Goal: Complete application form

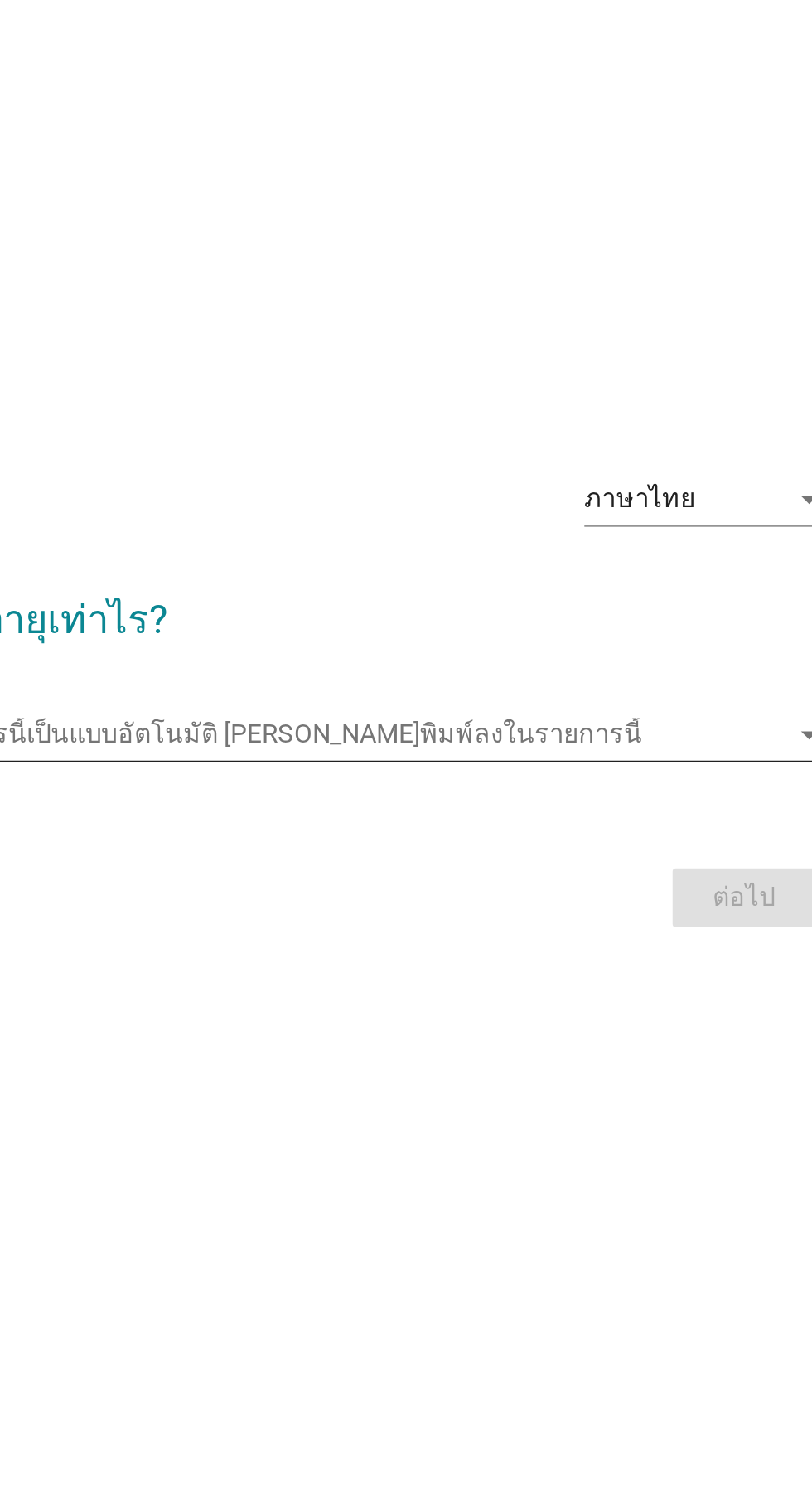
click at [399, 786] on input "รายการนี้เป็นแบบอัตโนมัติ คุณสามารถพิมพ์ลงในรายการนี้" at bounding box center [394, 773] width 438 height 27
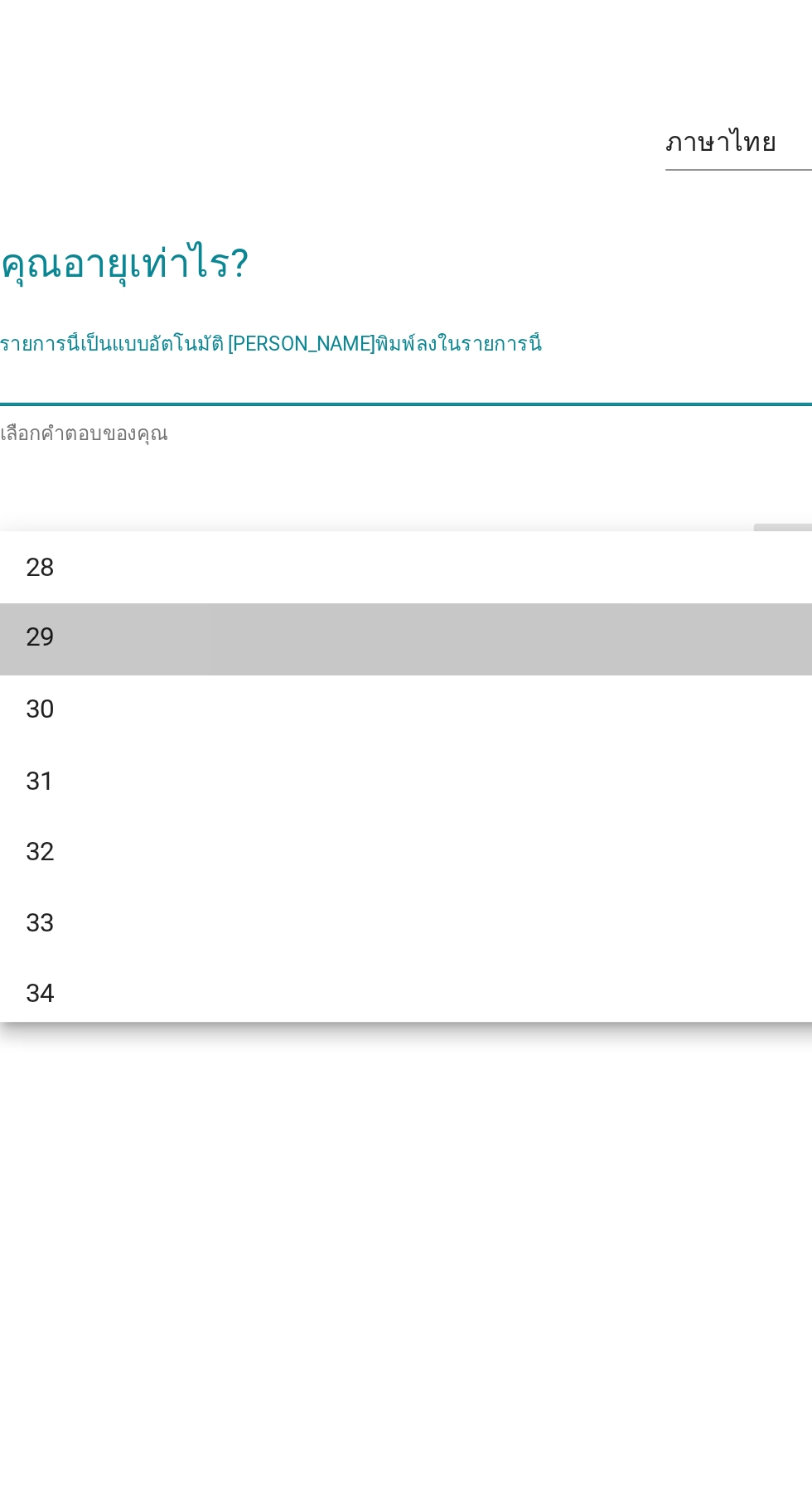
scroll to position [372, 0]
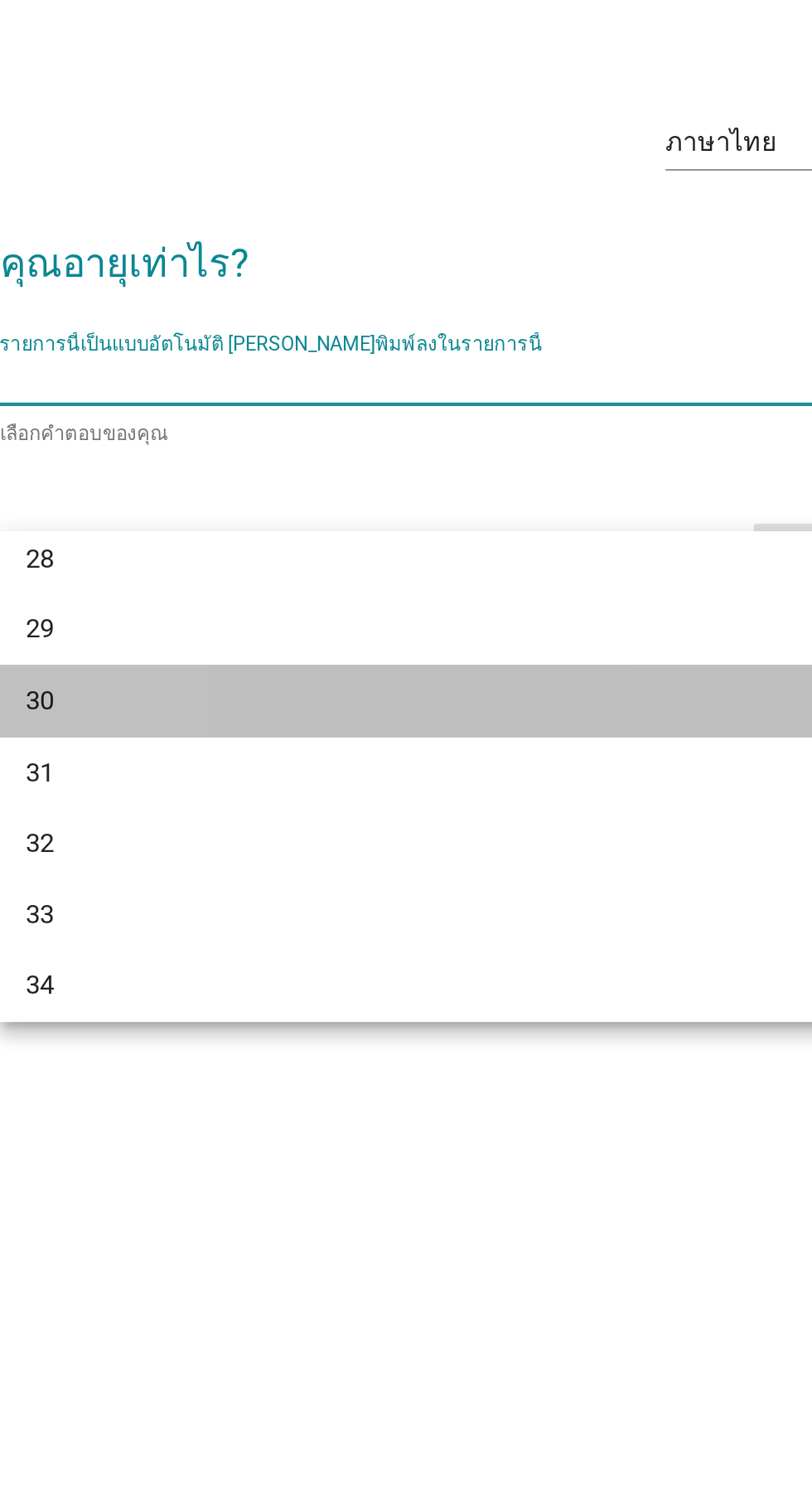
click at [275, 938] on div "30" at bounding box center [386, 936] width 398 height 20
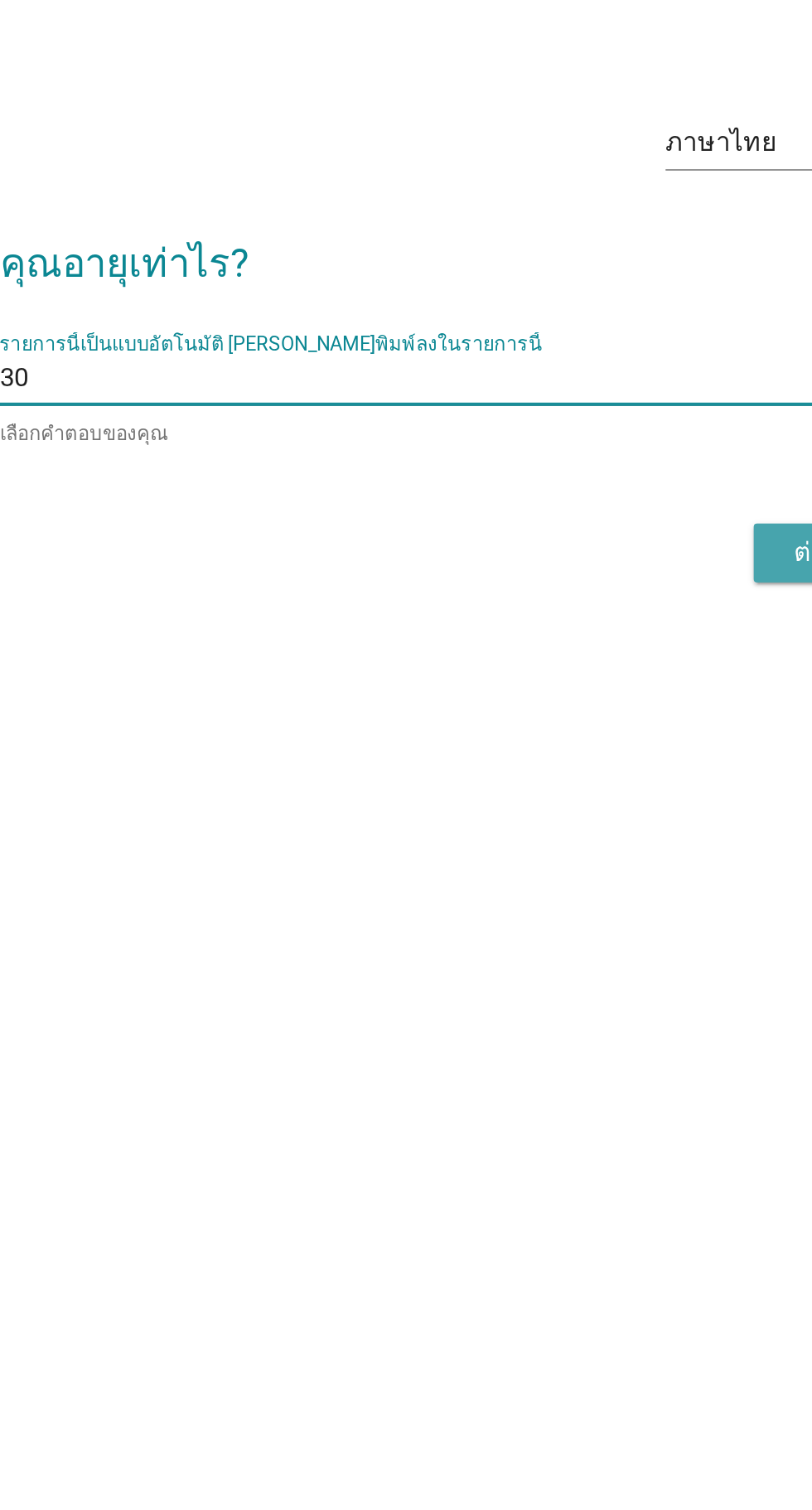
click at [567, 876] on button "ต่อไป" at bounding box center [594, 861] width 73 height 29
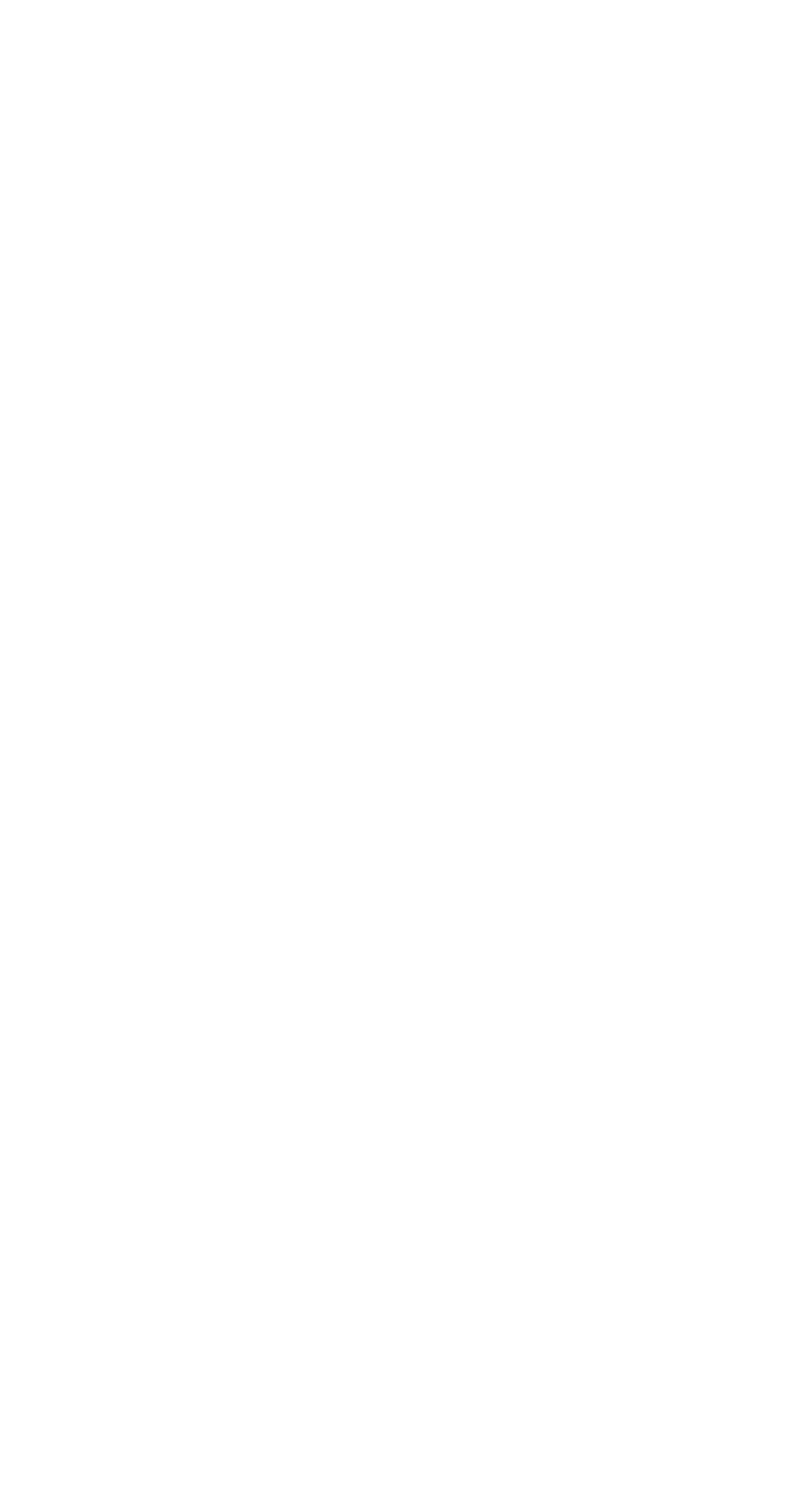
scroll to position [0, 0]
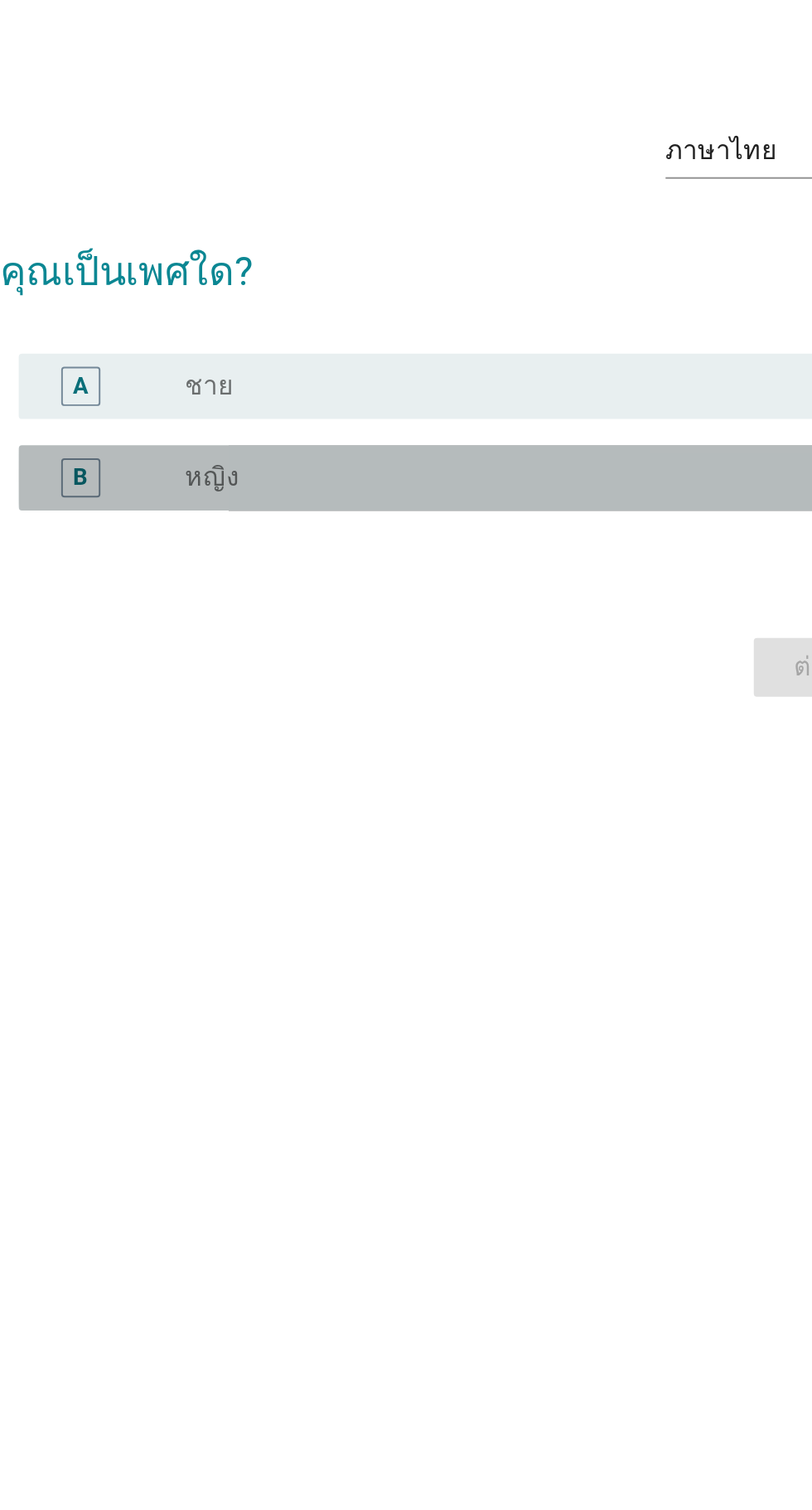
click at [515, 810] on div "B radio_button_unchecked หญิง" at bounding box center [410, 793] width 451 height 33
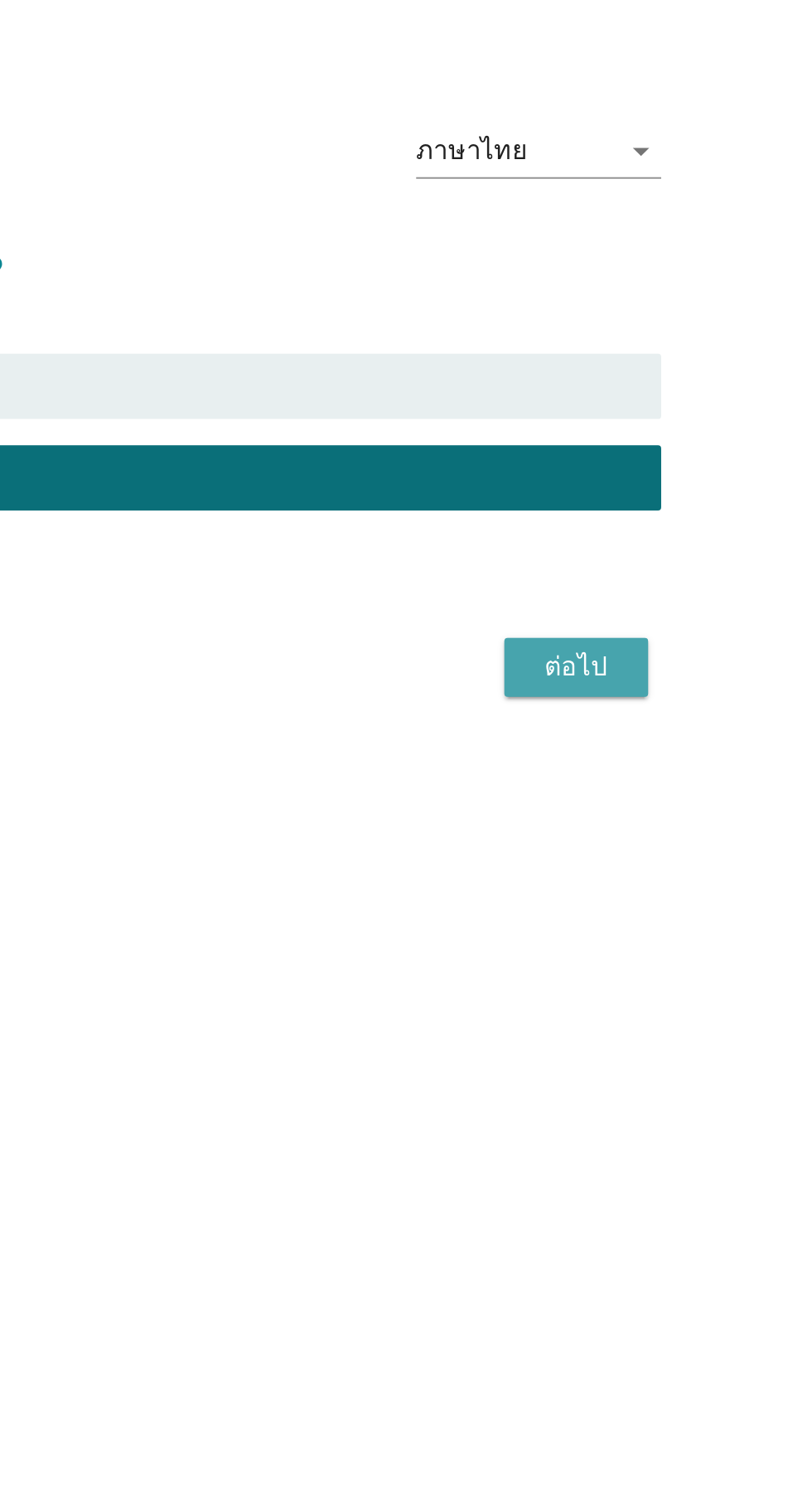
click at [609, 900] on div "ต่อไป" at bounding box center [594, 889] width 46 height 20
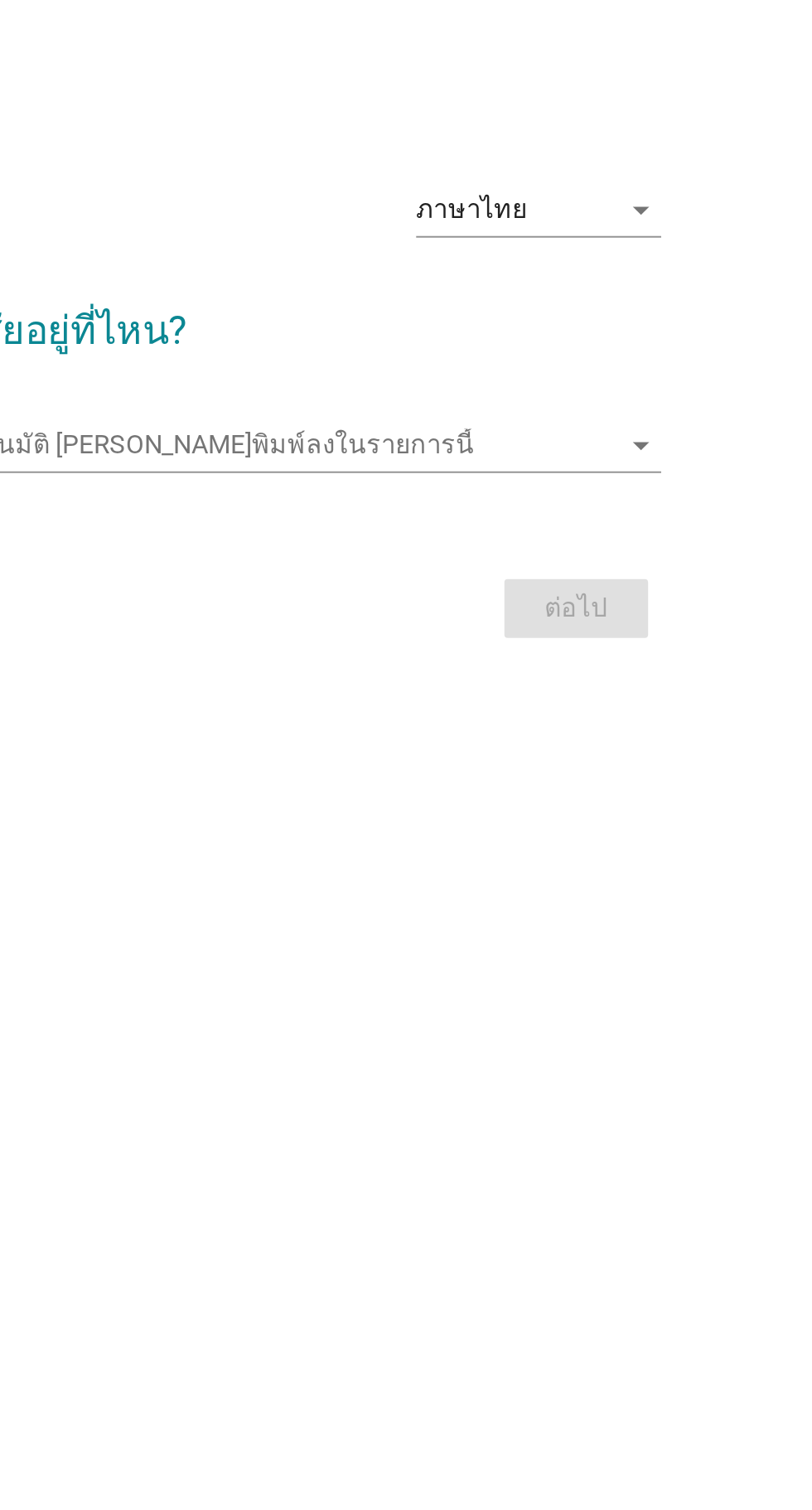
scroll to position [29, 0]
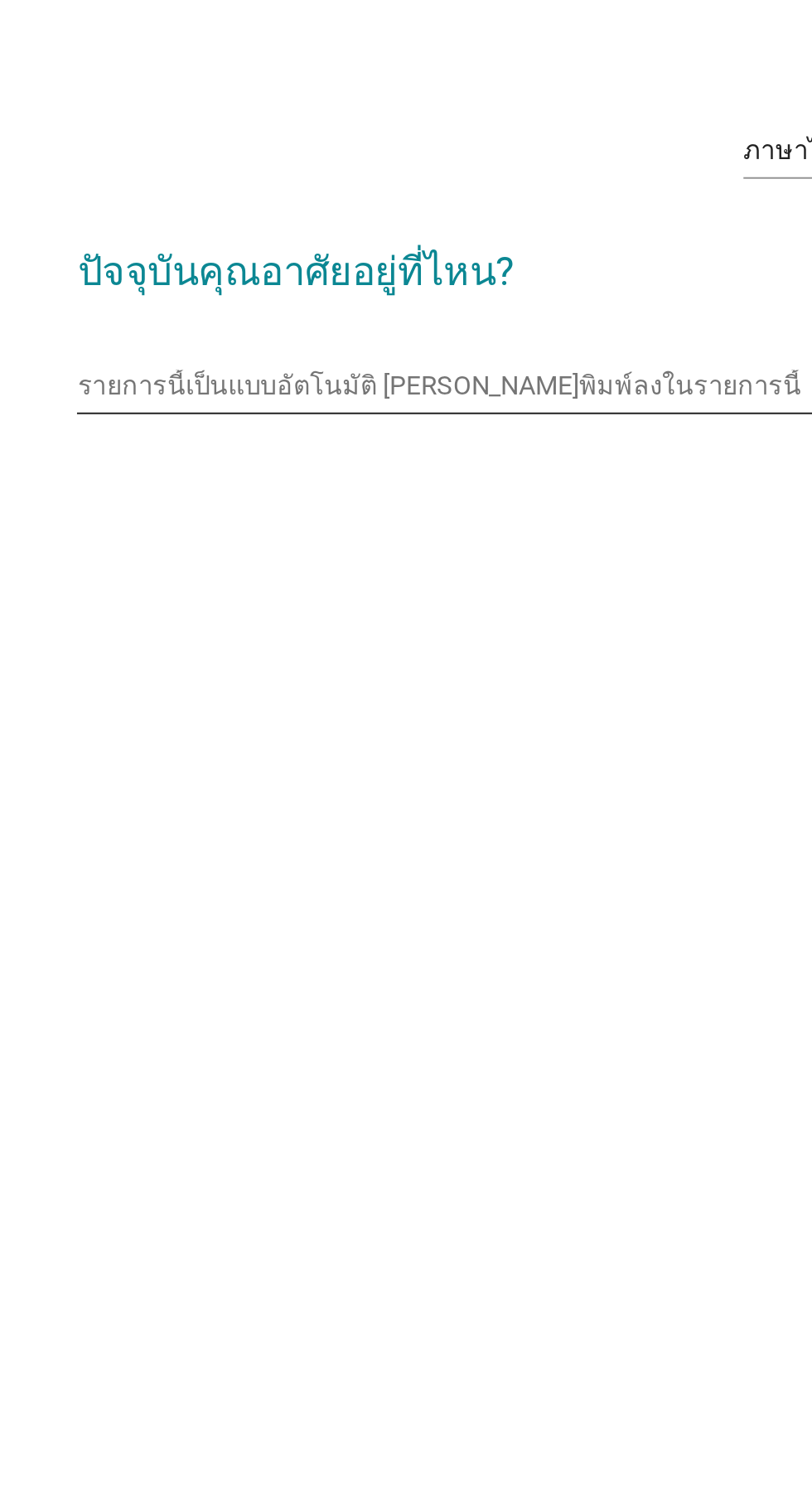
click at [462, 760] on input "รายการนี้เป็นแบบอัตโนมัติ คุณสามารถพิมพ์ลงในรายการนี้" at bounding box center [394, 746] width 438 height 27
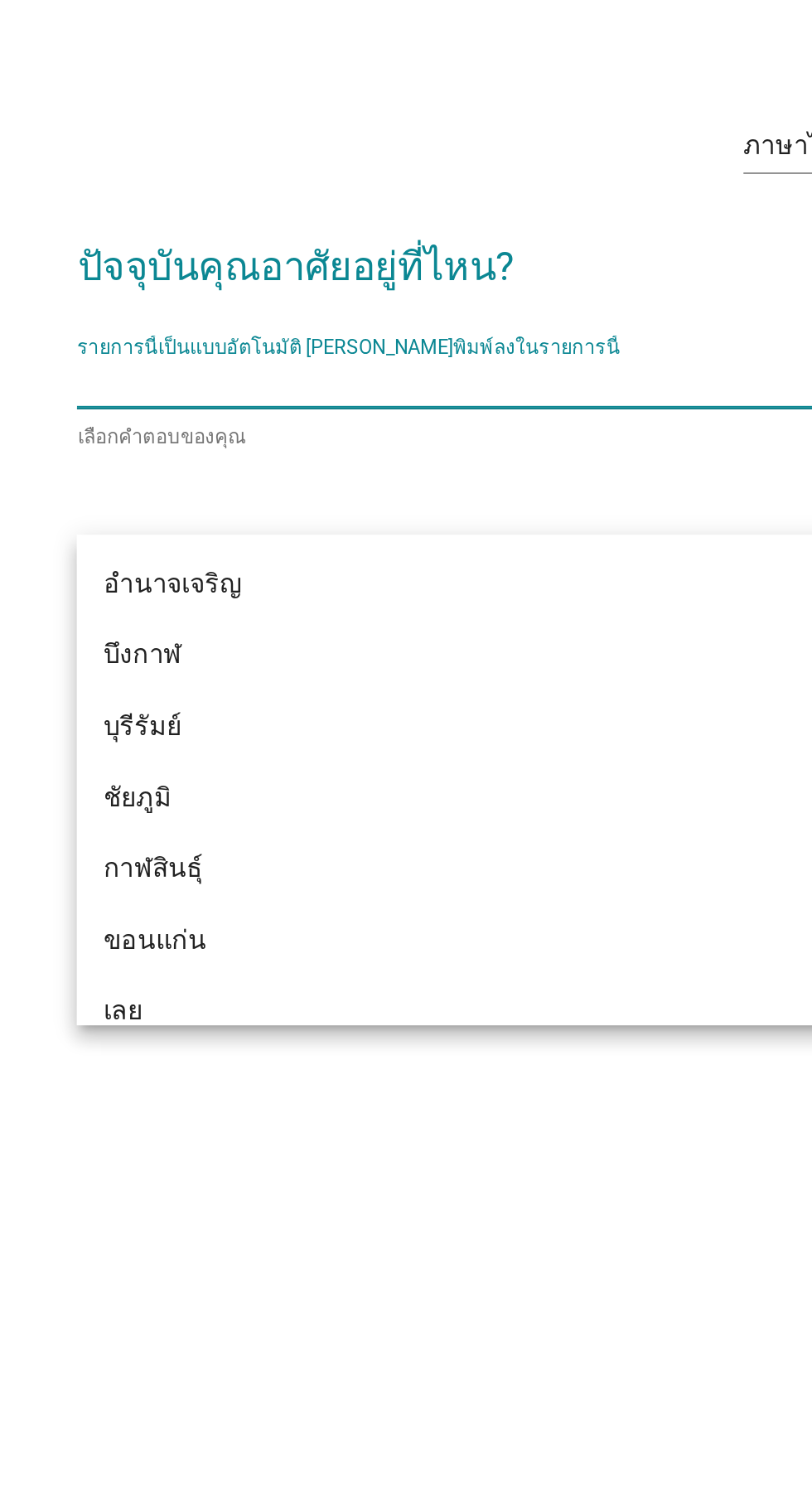
scroll to position [28, 0]
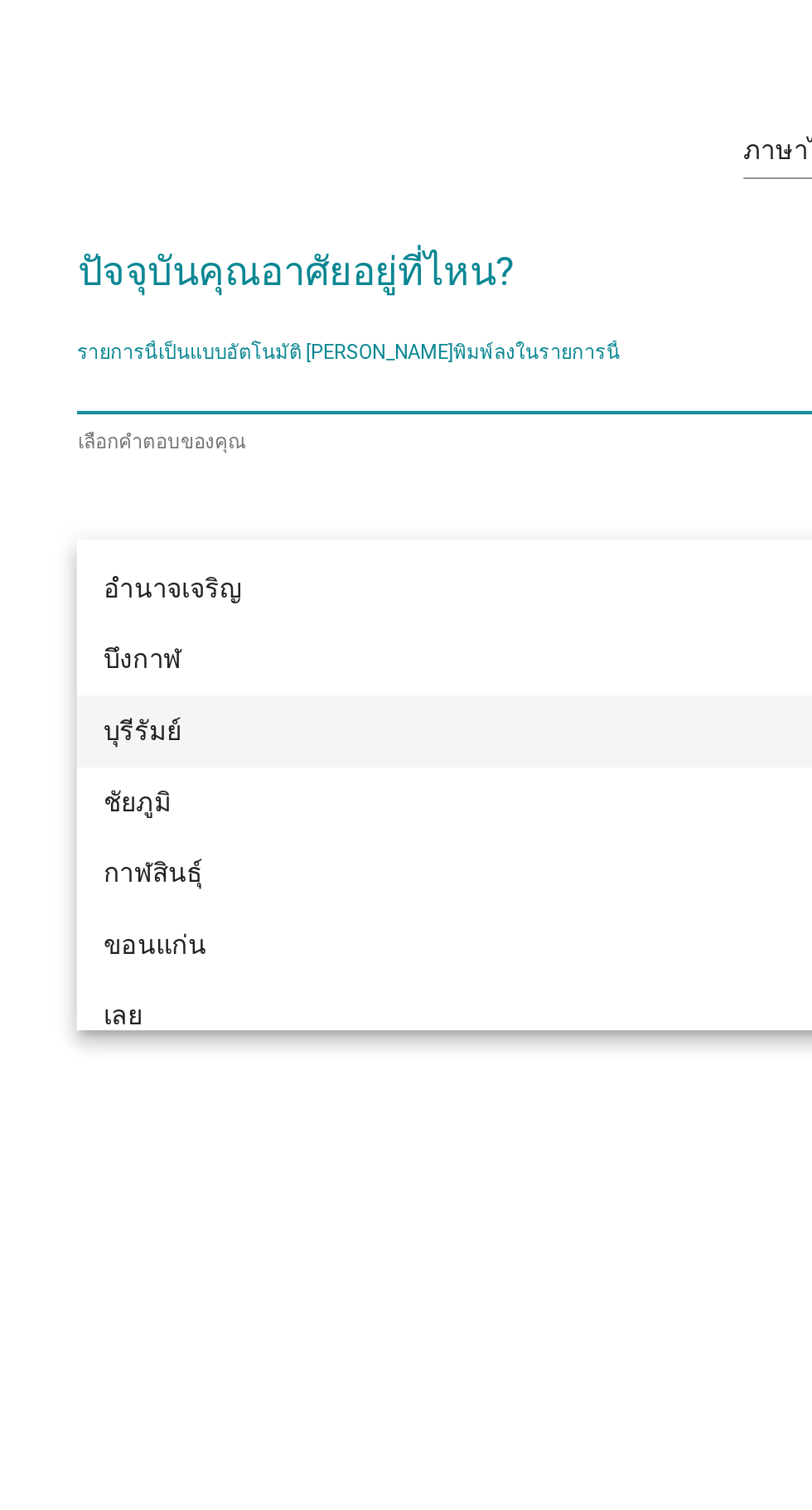
click at [213, 924] on div "บุรีรัมย์" at bounding box center [386, 921] width 398 height 20
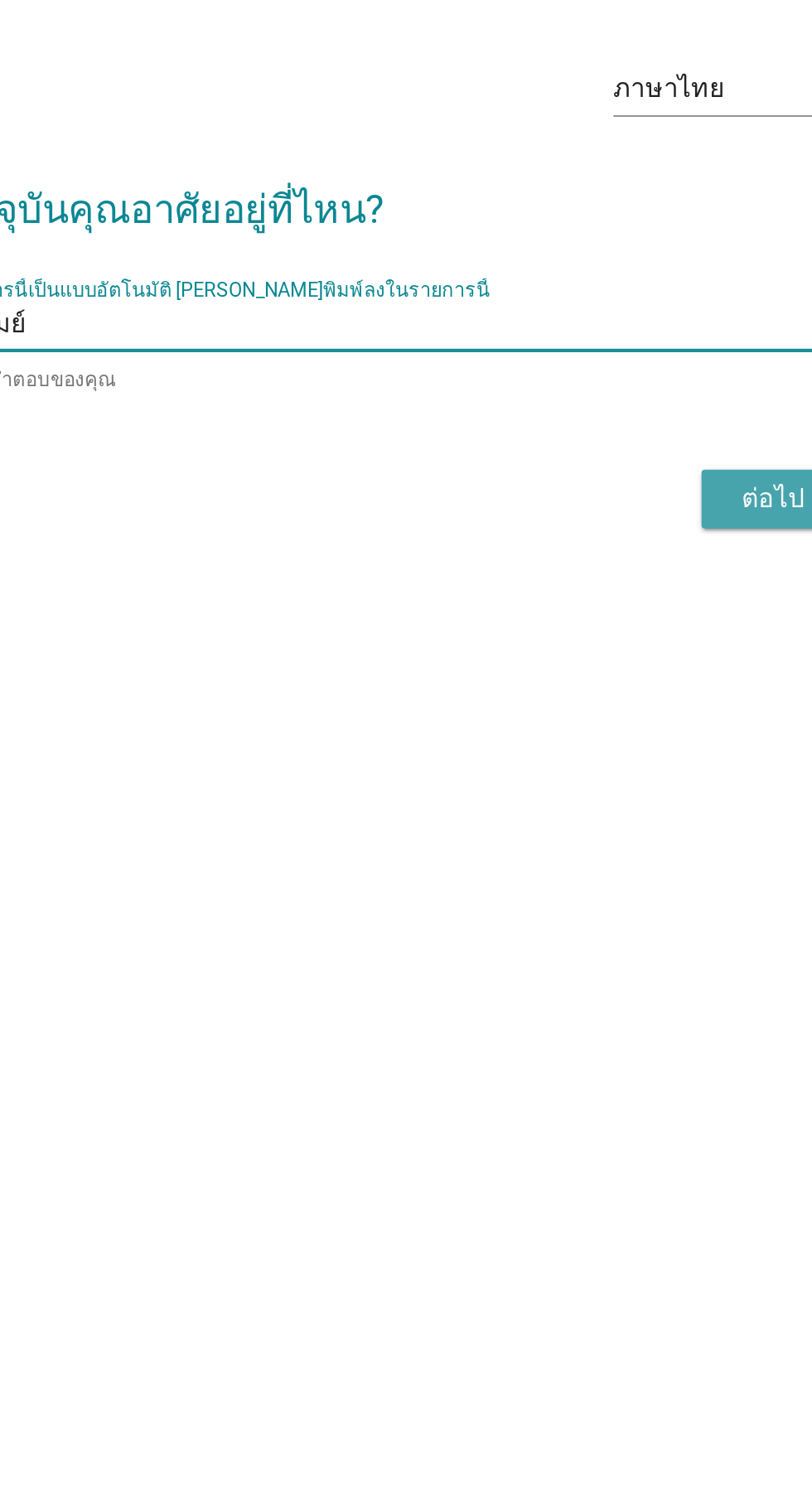
click at [584, 845] on div "ต่อไป" at bounding box center [594, 836] width 46 height 20
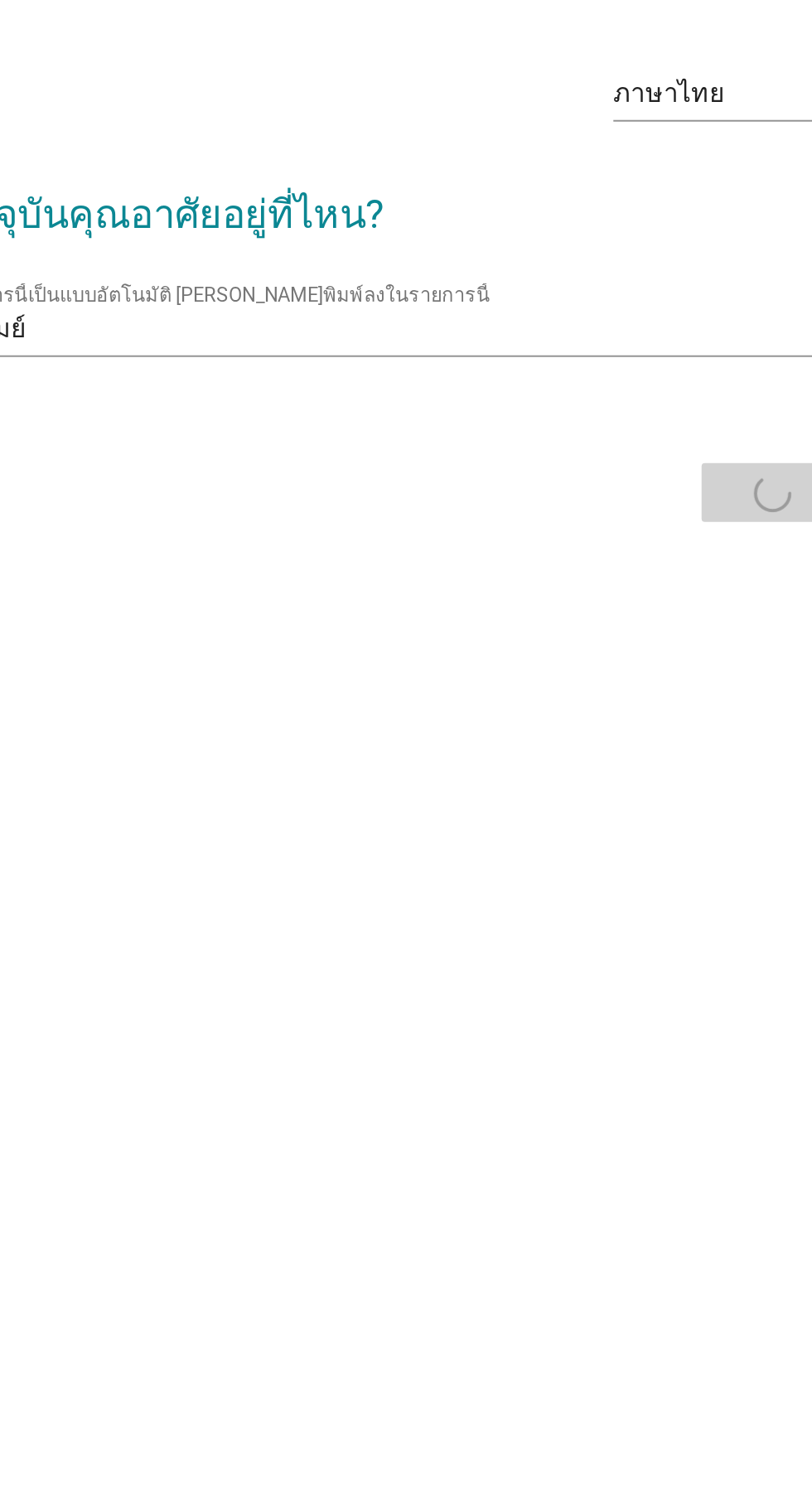
scroll to position [29, 0]
